Goal: Information Seeking & Learning: Understand process/instructions

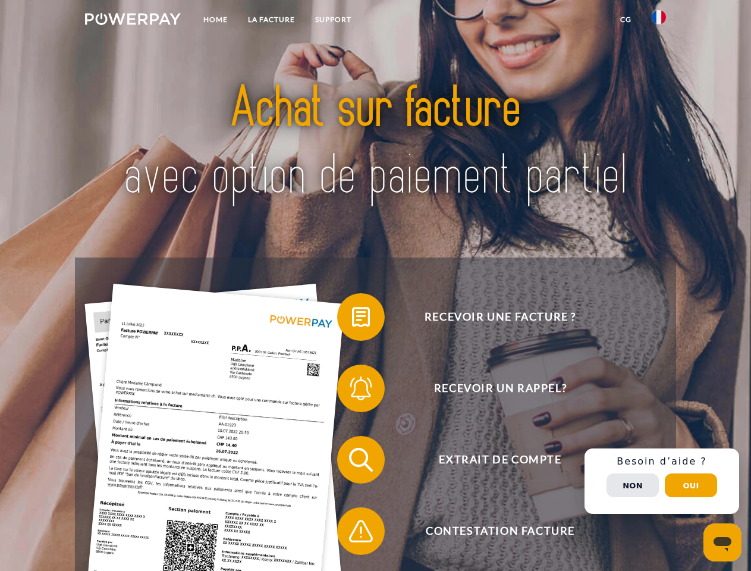
click at [133, 21] on img at bounding box center [133, 19] width 96 height 12
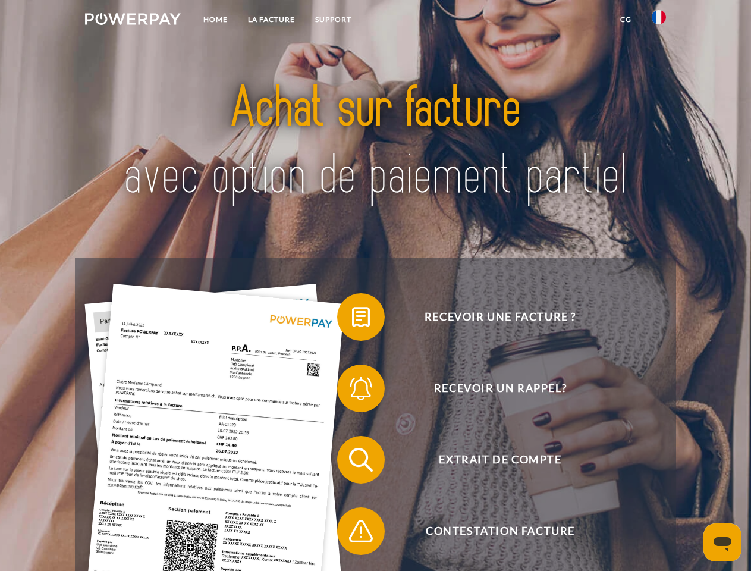
click at [659, 21] on img at bounding box center [659, 17] width 14 height 14
click at [625, 20] on link "CG" at bounding box center [626, 19] width 32 height 21
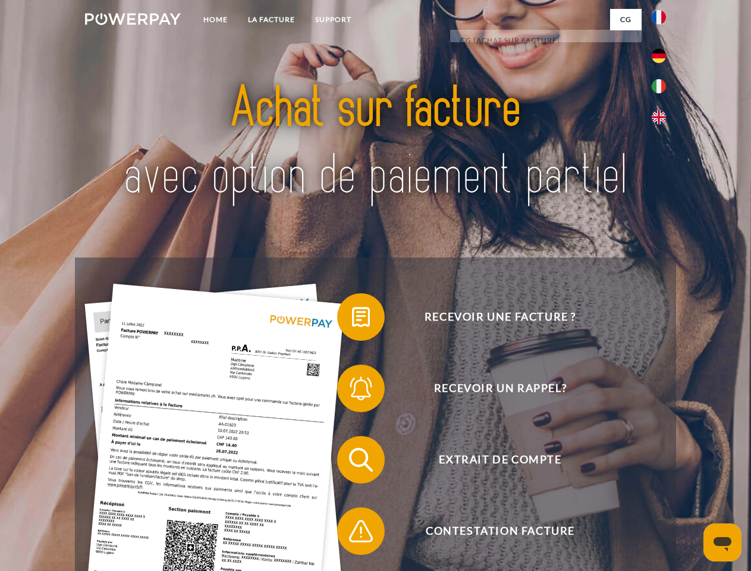
click at [352, 319] on span at bounding box center [342, 316] width 59 height 59
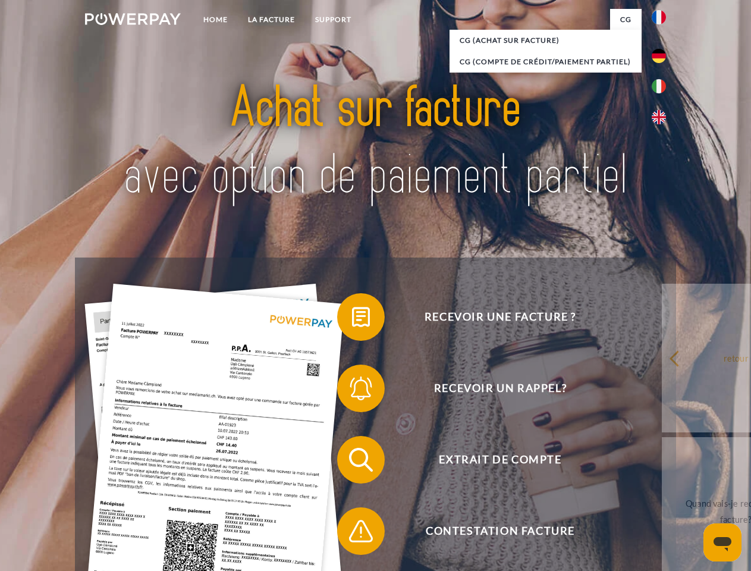
click at [352, 391] on span at bounding box center [342, 388] width 59 height 59
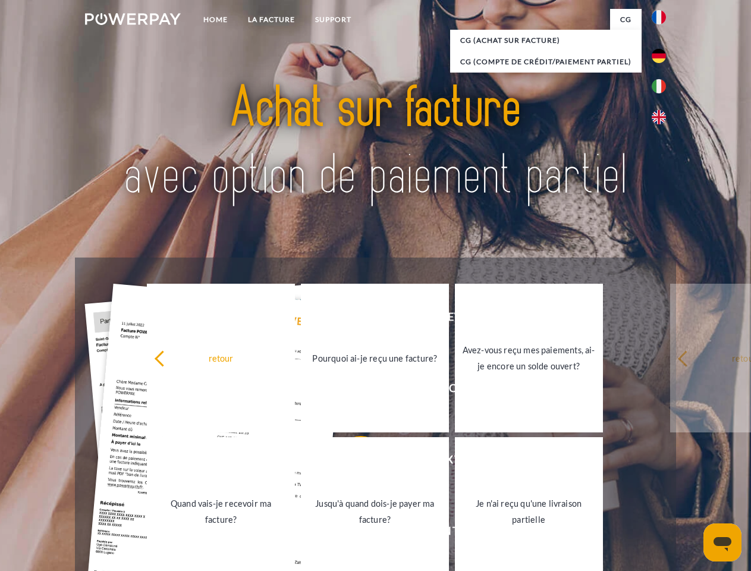
click at [352, 462] on link "Jusqu'à quand dois-je payer ma facture?" at bounding box center [375, 511] width 148 height 149
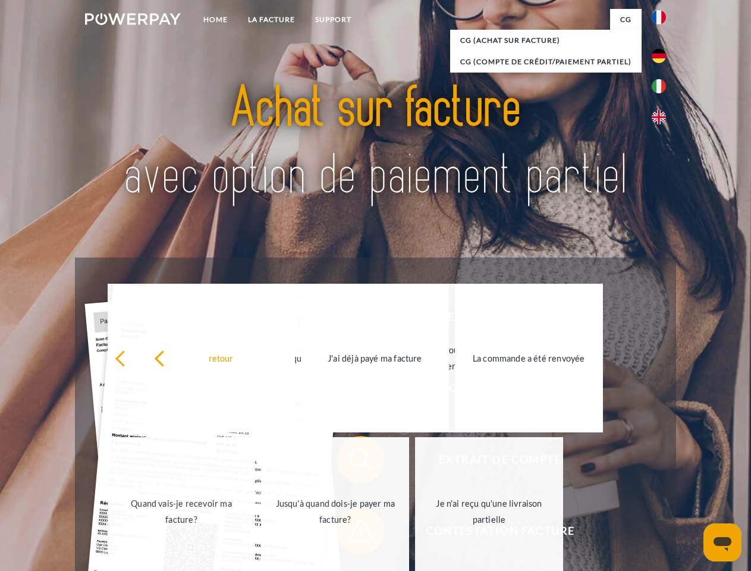
click at [352, 533] on span at bounding box center [342, 530] width 59 height 59
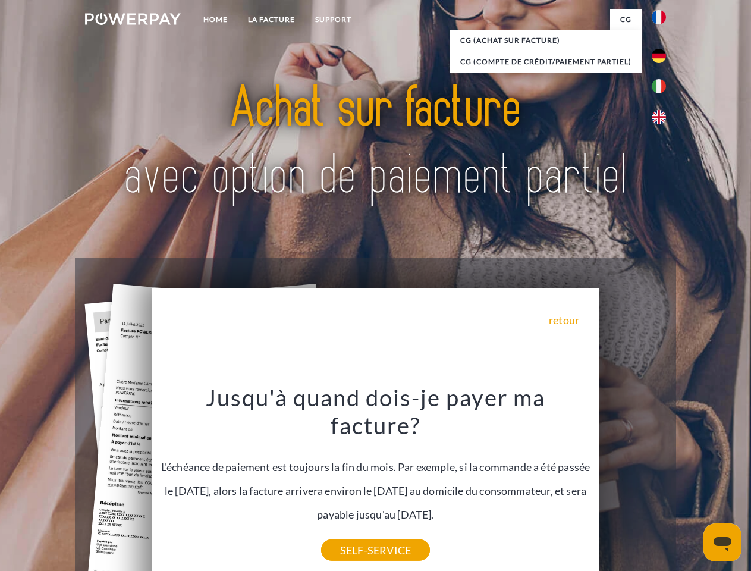
click at [662, 481] on div "Recevoir une facture ? Recevoir un rappel? Extrait de compte retour" at bounding box center [375, 495] width 601 height 476
click at [633, 483] on span "Extrait de compte" at bounding box center [499, 460] width 291 height 48
click at [691, 485] on header "Home LA FACTURE Support" at bounding box center [375, 410] width 751 height 821
